Goal: Use online tool/utility: Use online tool/utility

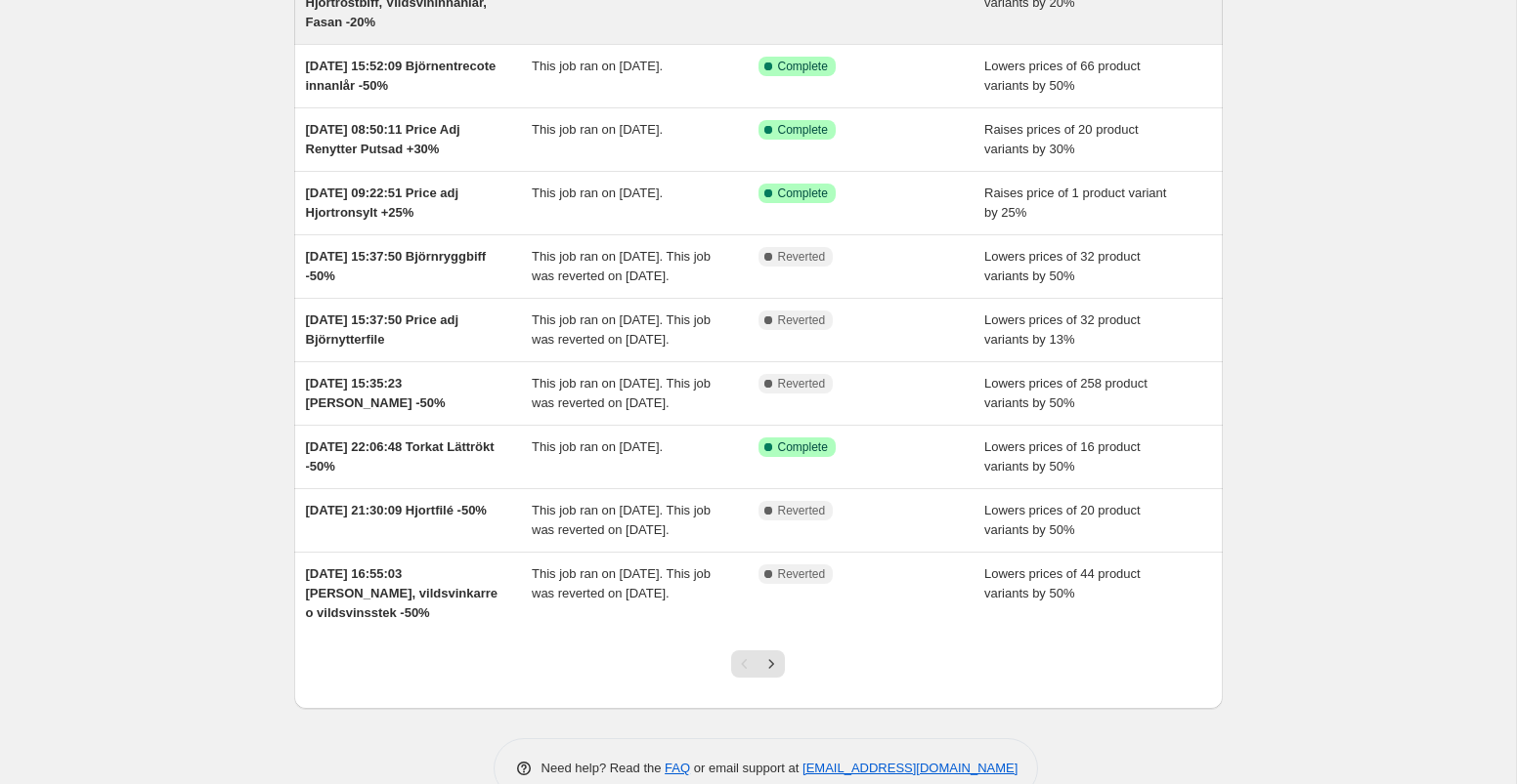
scroll to position [220, 0]
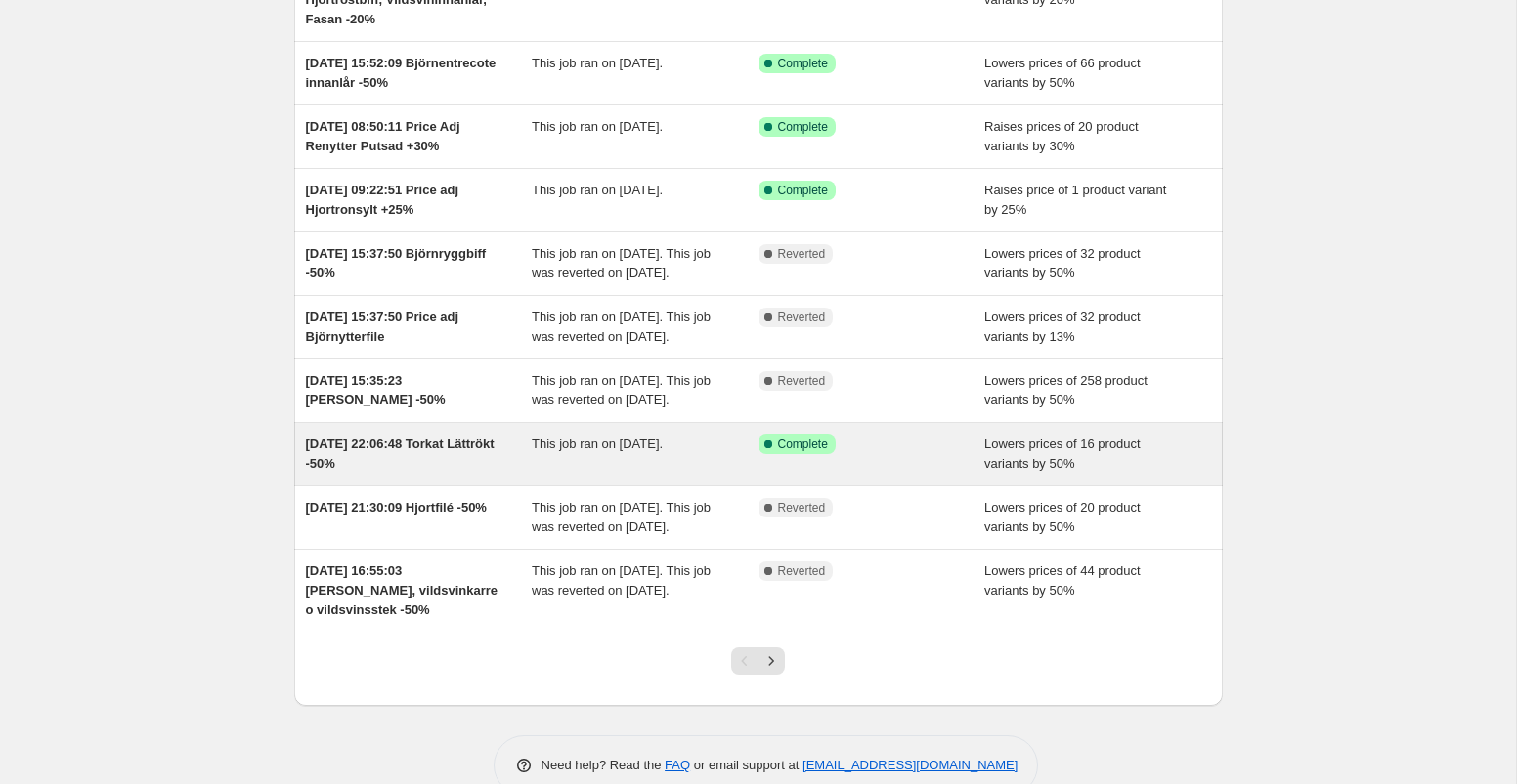
click at [919, 473] on div "Success Complete Complete" at bounding box center [871, 453] width 227 height 39
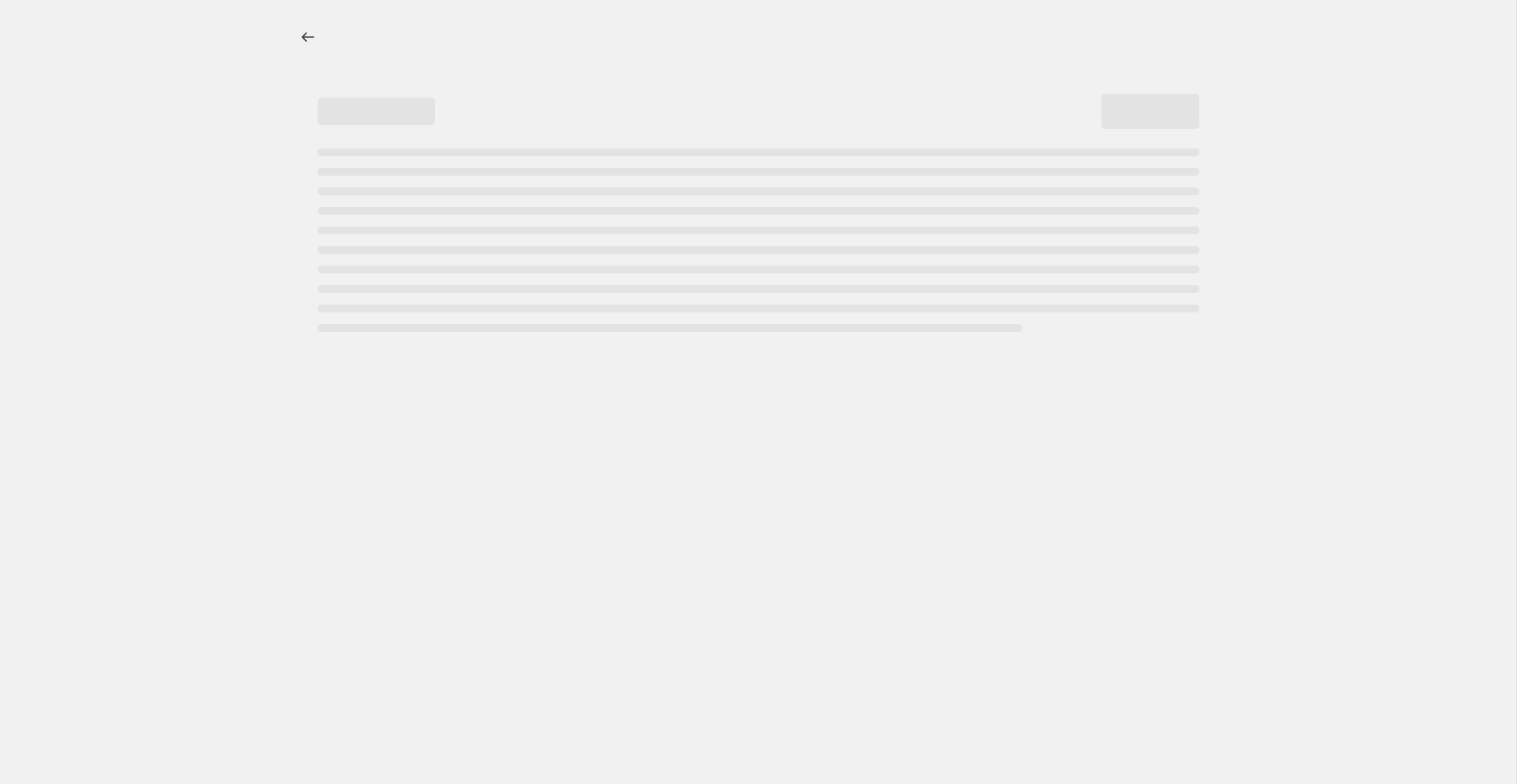
select select "percentage"
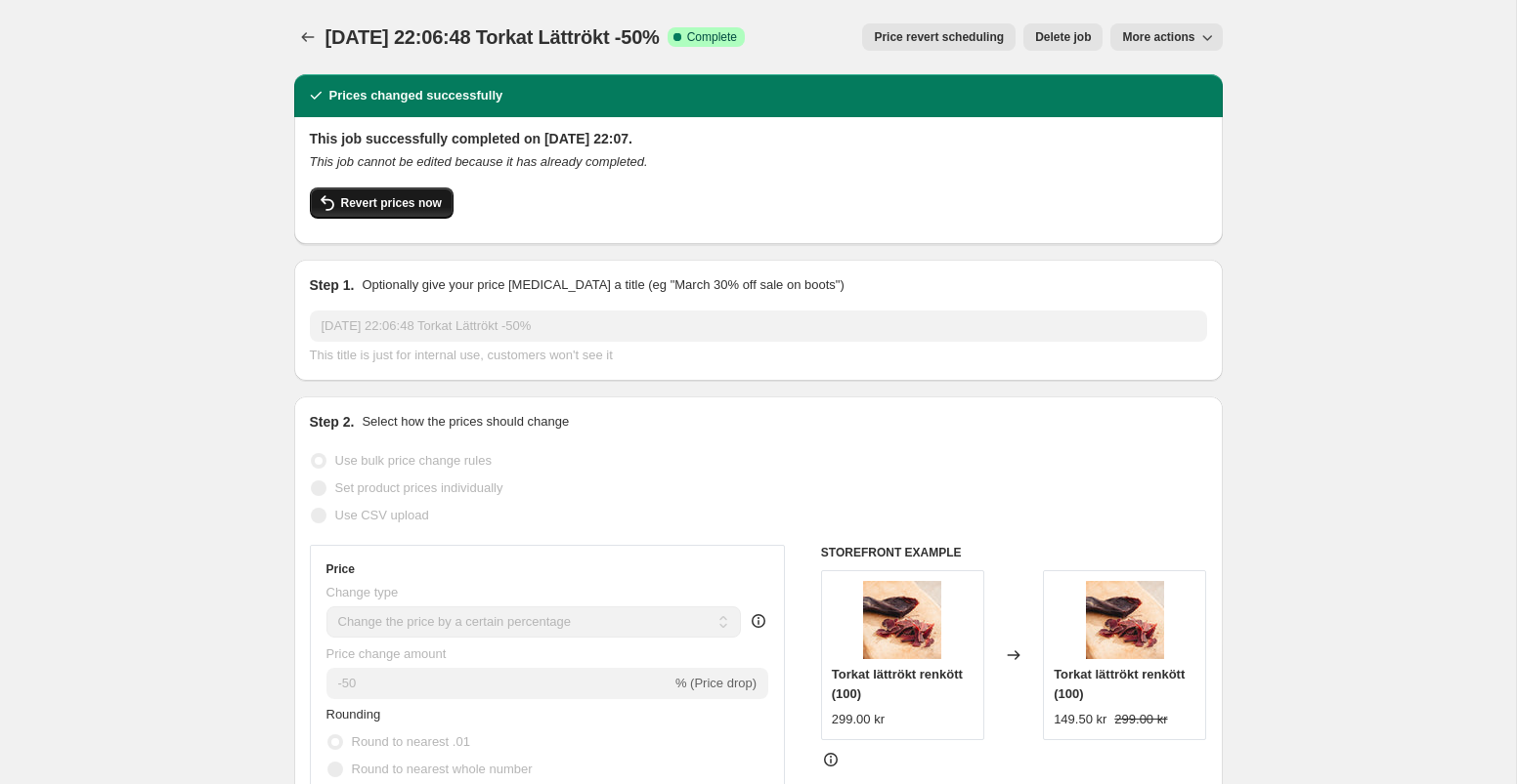
click at [400, 207] on span "Revert prices now" at bounding box center [391, 204] width 101 height 16
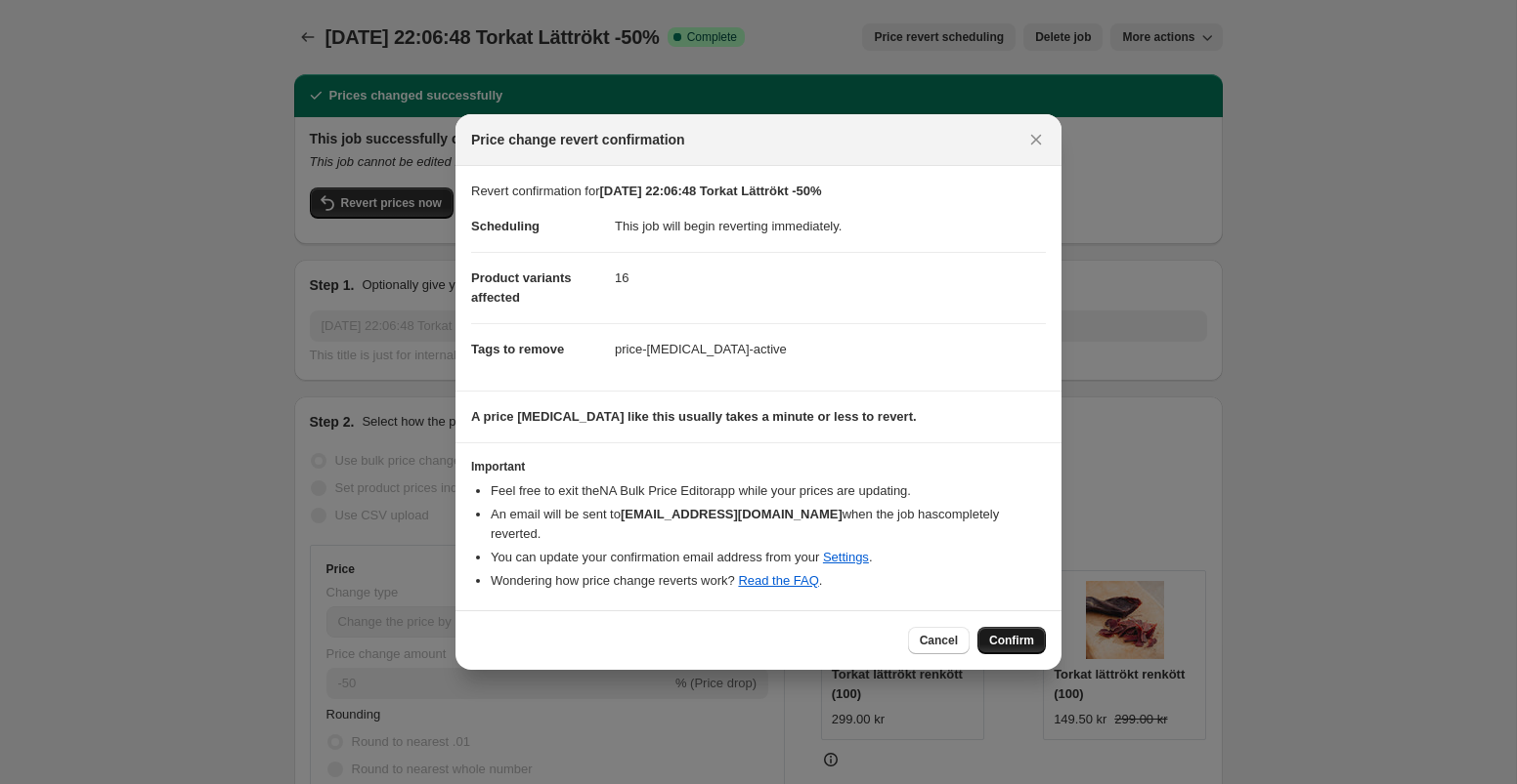
click at [1014, 633] on span "Confirm" at bounding box center [1011, 641] width 45 height 16
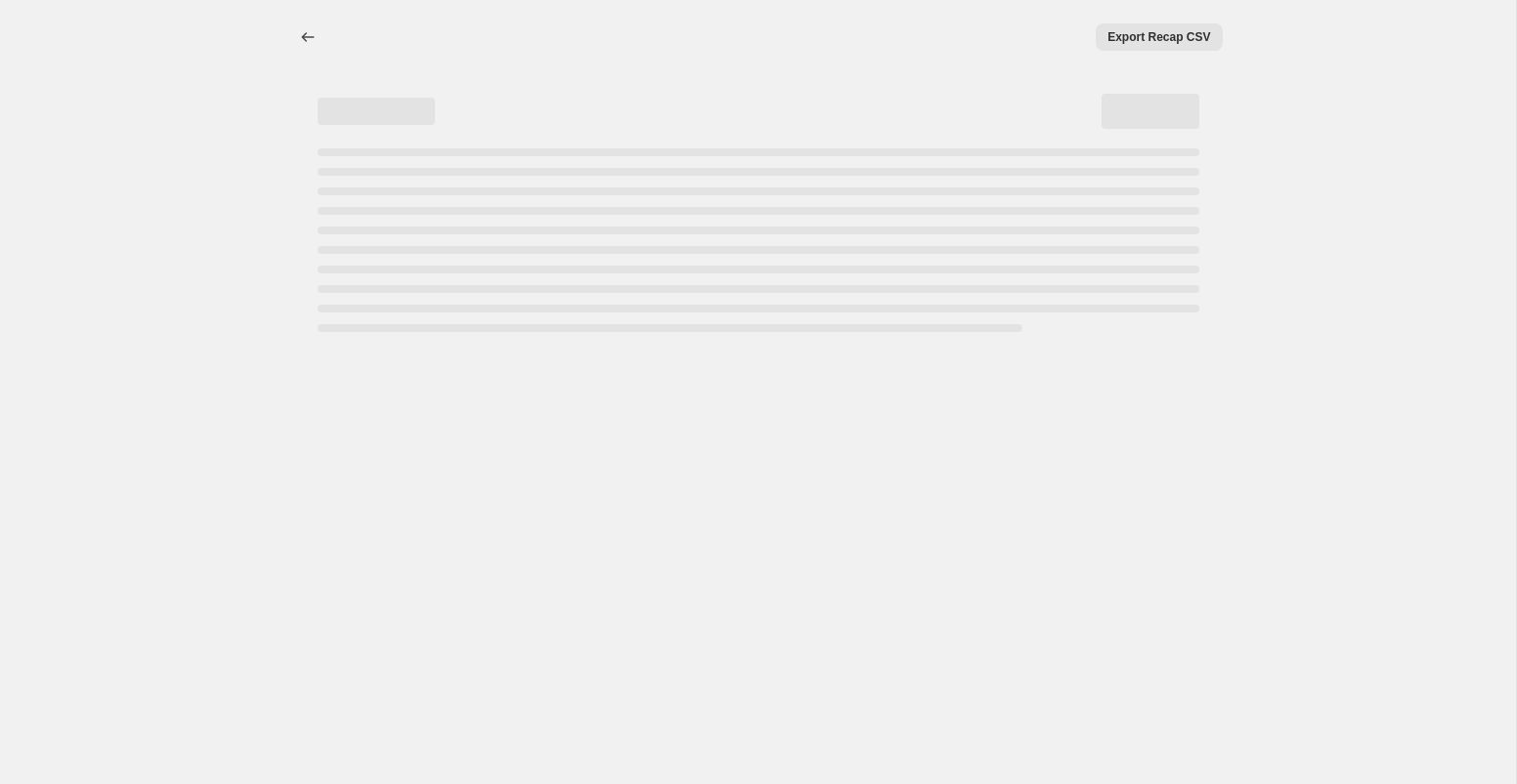
select select "percentage"
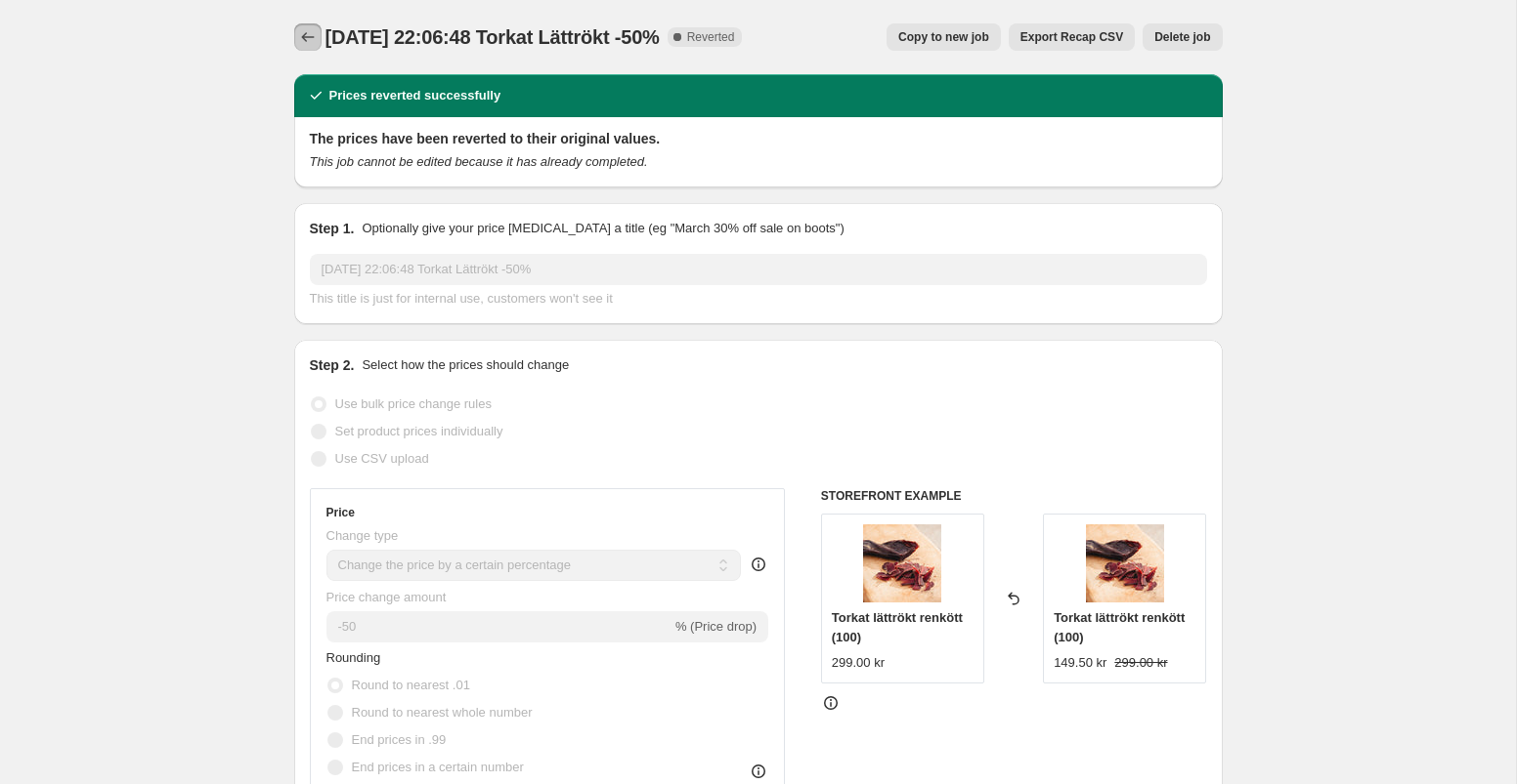
click at [312, 39] on icon "Price change jobs" at bounding box center [308, 37] width 20 height 20
